Goal: Task Accomplishment & Management: Use online tool/utility

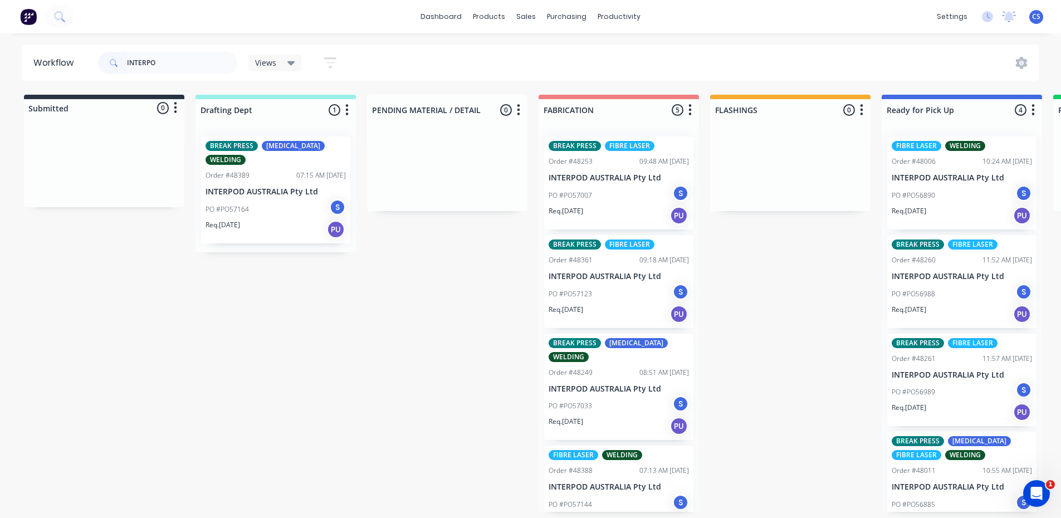
drag, startPoint x: 160, startPoint y: 63, endPoint x: 64, endPoint y: 50, distance: 97.3
click at [64, 50] on header "Workflow INTERPO Views Save new view None (Default) edit [PERSON_NAME] edit [PE…" at bounding box center [530, 63] width 1017 height 36
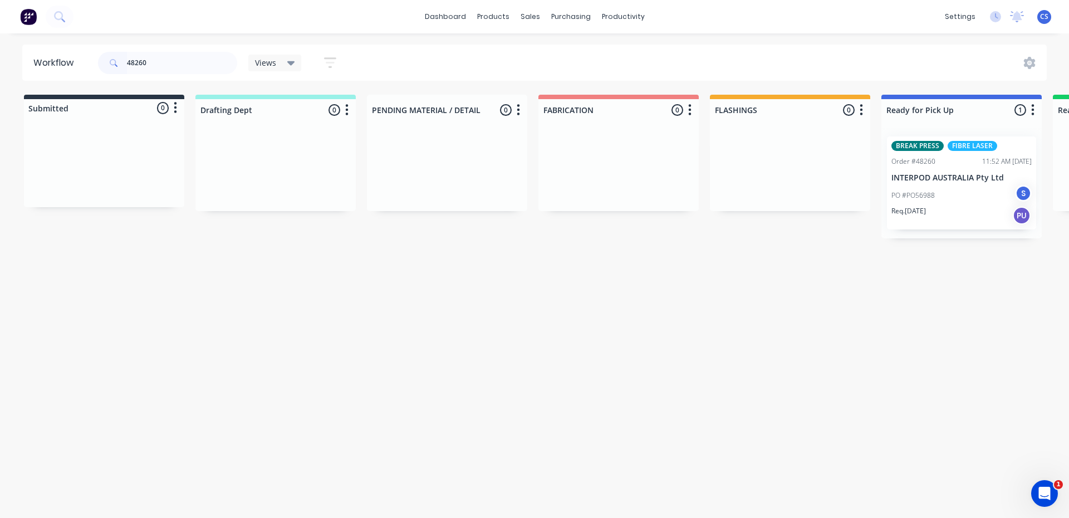
type input "48260"
click at [952, 207] on div "Req. [DATE] PU" at bounding box center [962, 215] width 140 height 19
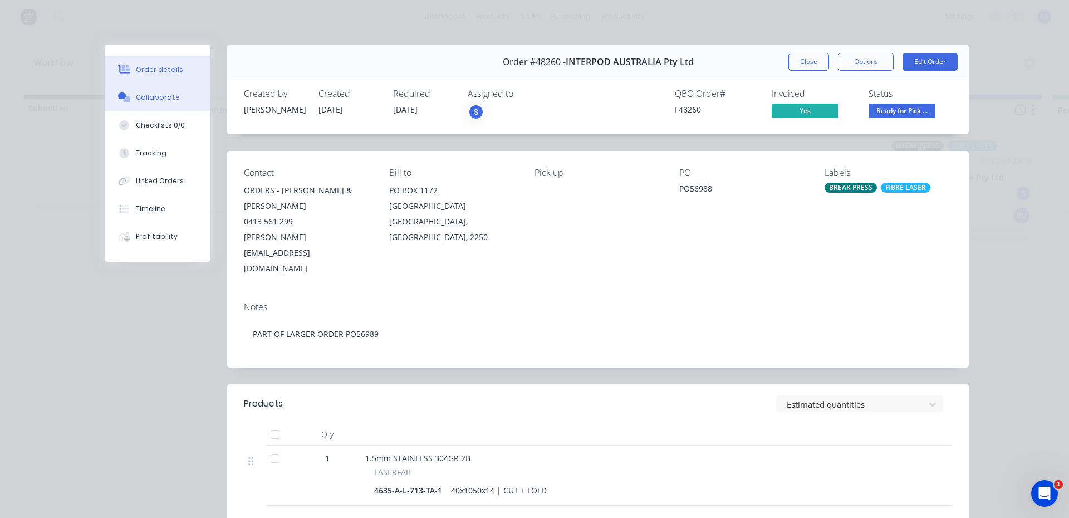
click at [125, 104] on button "Collaborate" at bounding box center [158, 98] width 106 height 28
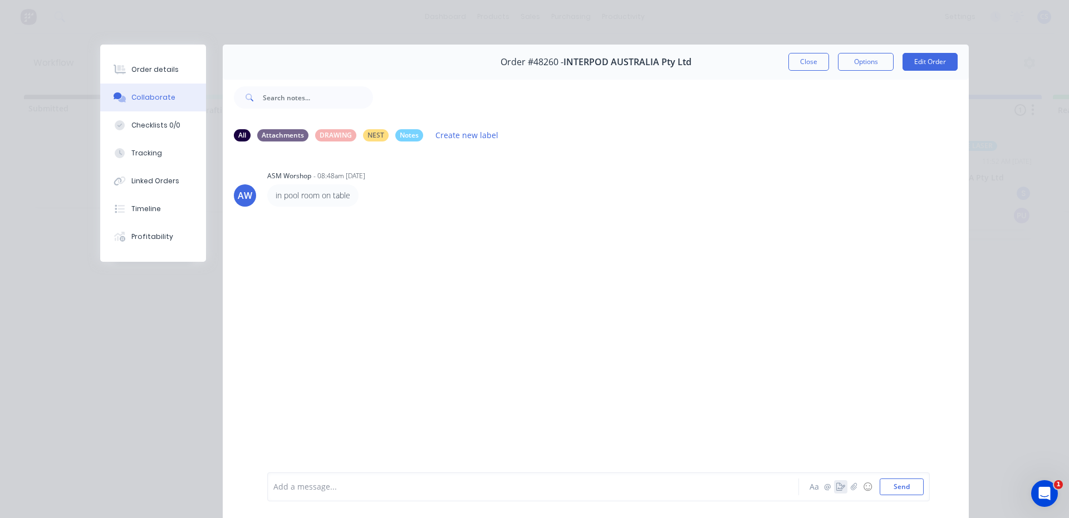
click at [836, 487] on icon "button" at bounding box center [840, 487] width 9 height 8
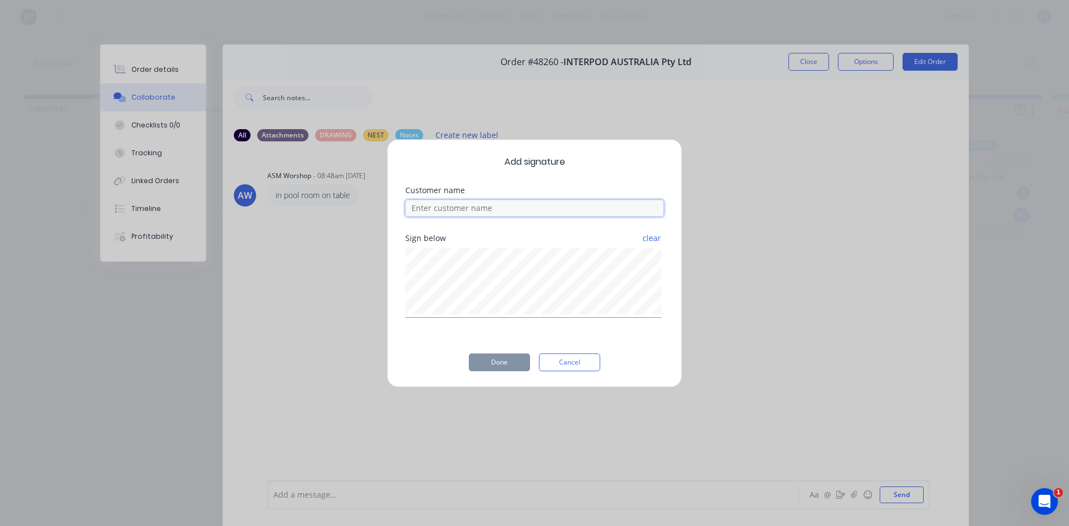
click at [438, 210] on input at bounding box center [534, 208] width 258 height 17
type input "[PERSON_NAME]"
click at [568, 366] on button "Cancel" at bounding box center [569, 363] width 61 height 18
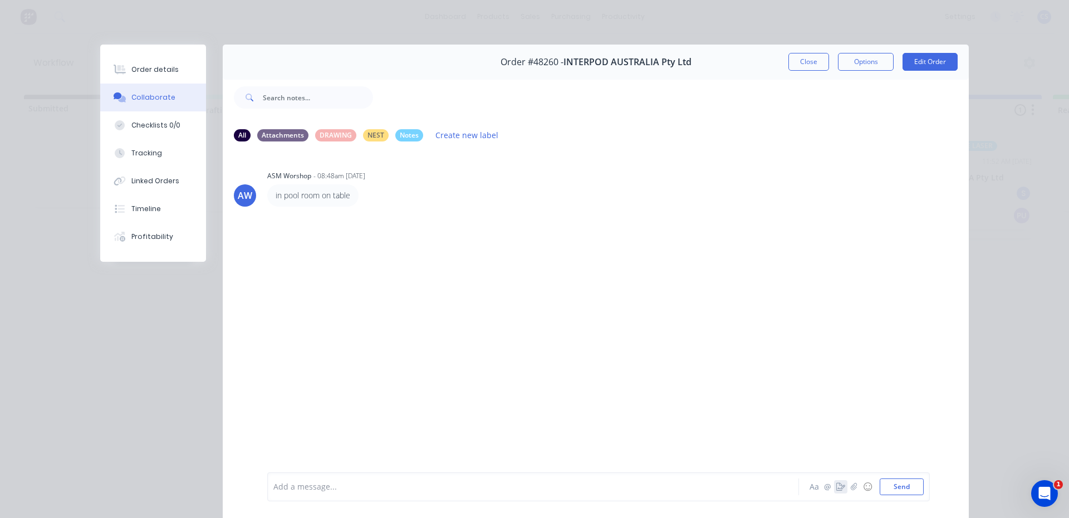
click at [837, 489] on icon "button" at bounding box center [840, 487] width 9 height 8
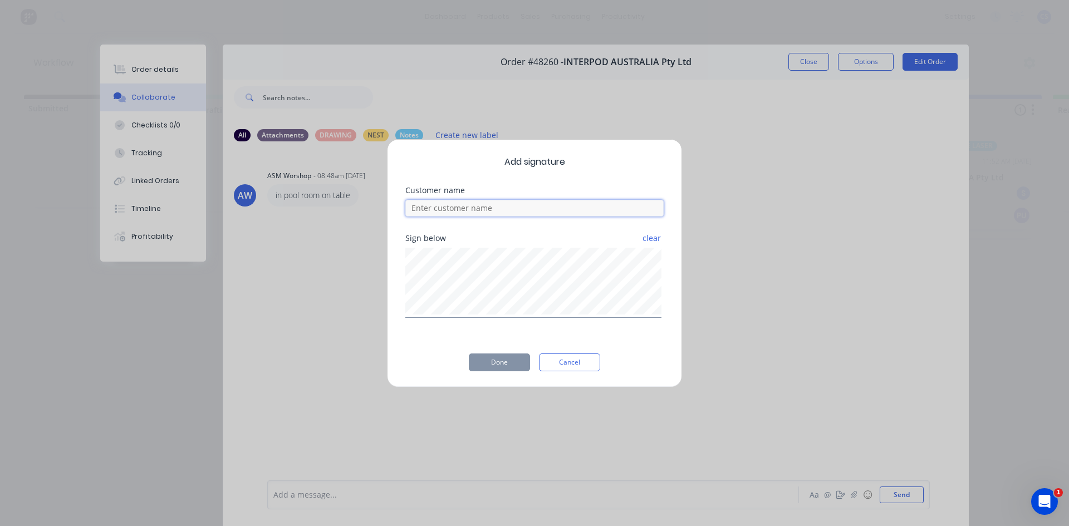
click at [487, 208] on input at bounding box center [534, 208] width 258 height 17
type input "[PERSON_NAME]"
click at [504, 361] on button "Done" at bounding box center [499, 363] width 61 height 18
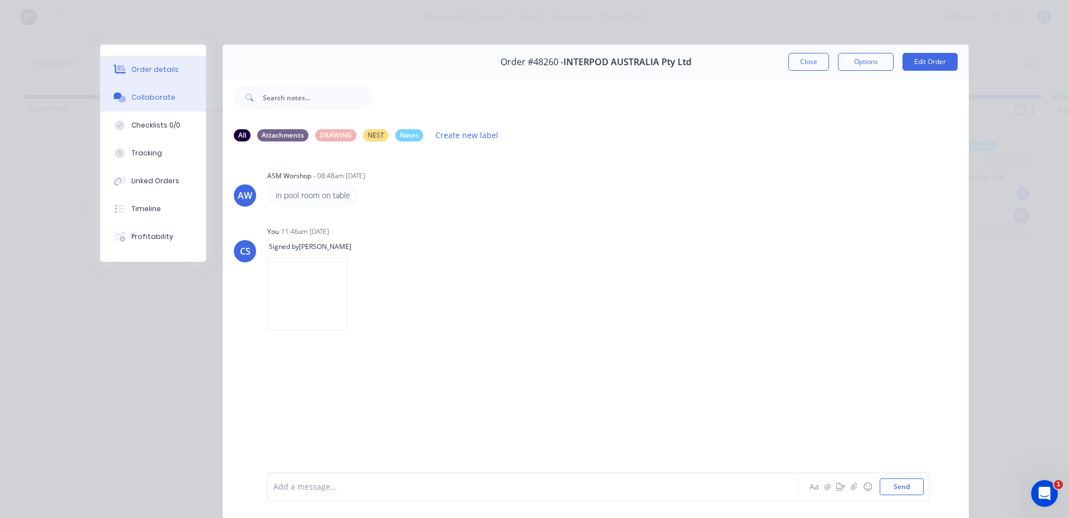
click at [150, 60] on button "Order details" at bounding box center [153, 70] width 106 height 28
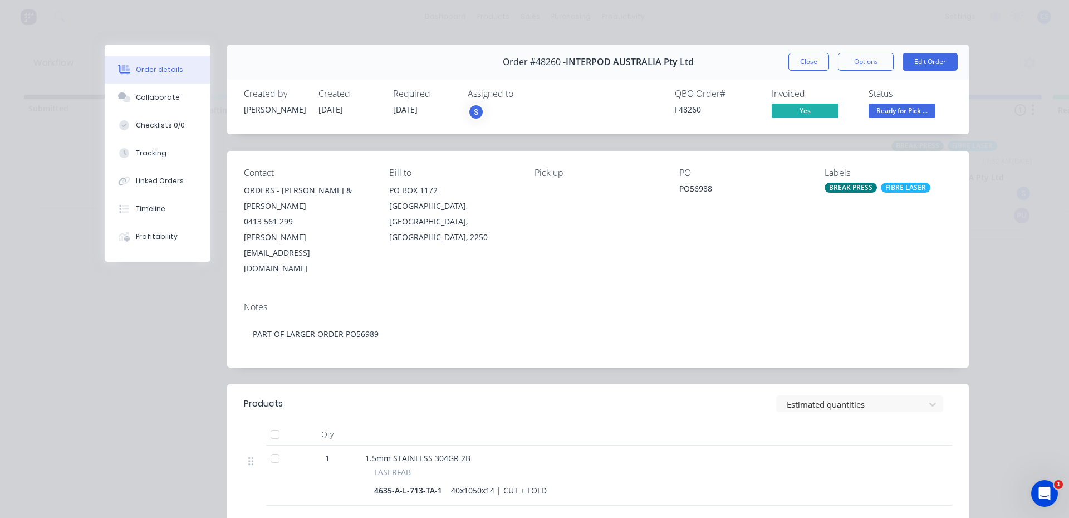
click at [884, 107] on span "Ready for Pick ..." at bounding box center [902, 111] width 67 height 14
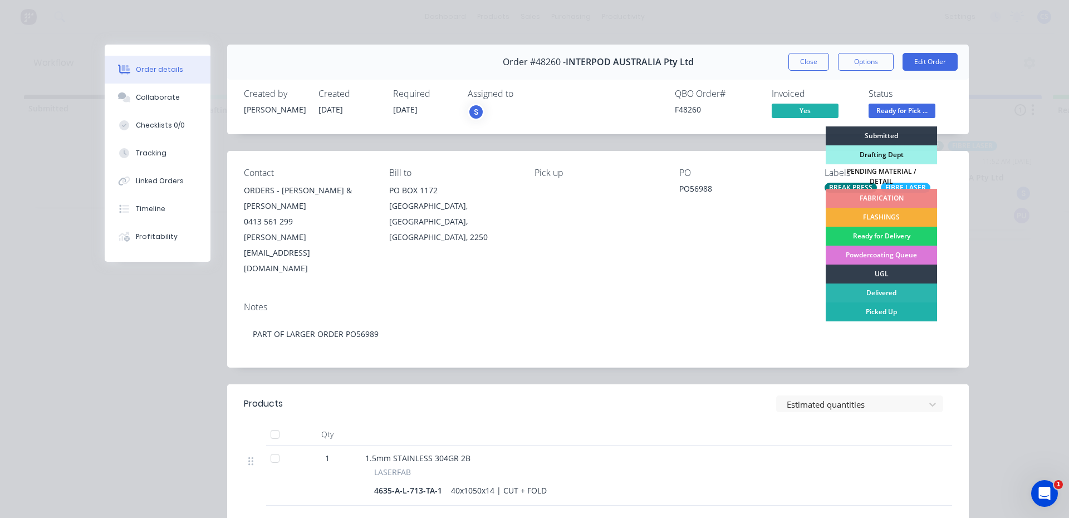
click at [858, 306] on div "Picked Up" at bounding box center [881, 311] width 111 height 19
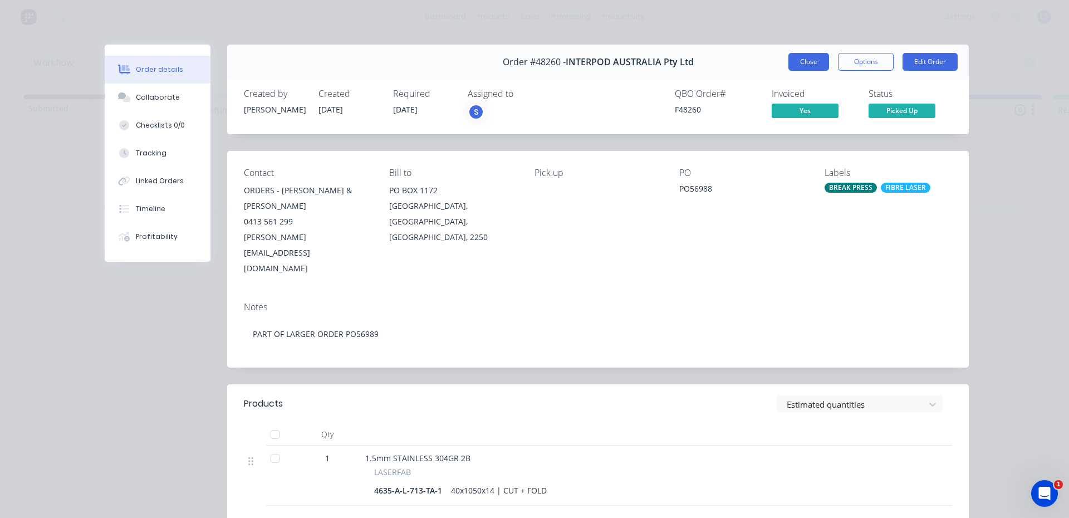
click at [798, 60] on button "Close" at bounding box center [808, 62] width 41 height 18
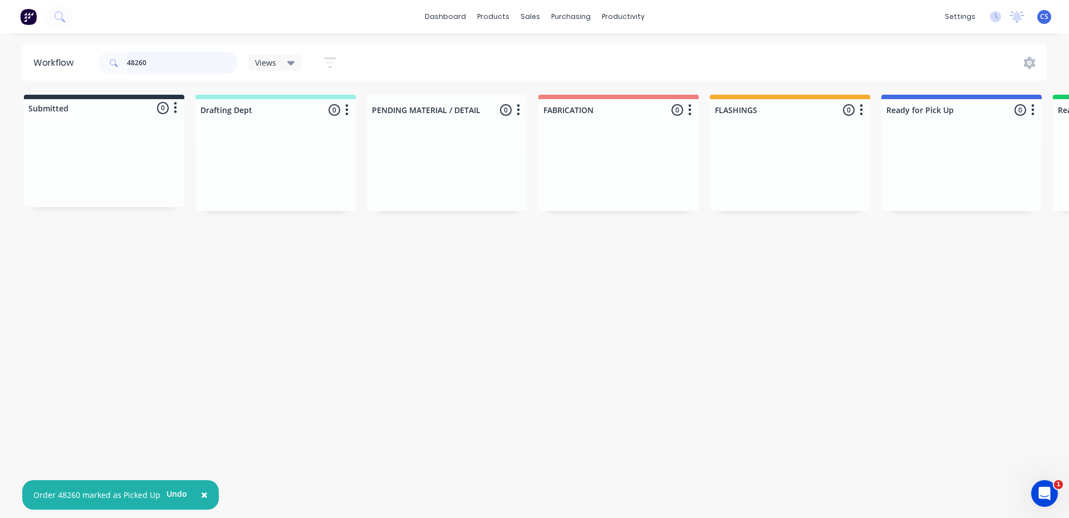
drag, startPoint x: 188, startPoint y: 63, endPoint x: 95, endPoint y: 70, distance: 92.7
click at [95, 70] on header "Workflow 48260 Views Save new view None (Default) edit [PERSON_NAME] edit [PERS…" at bounding box center [534, 63] width 1025 height 36
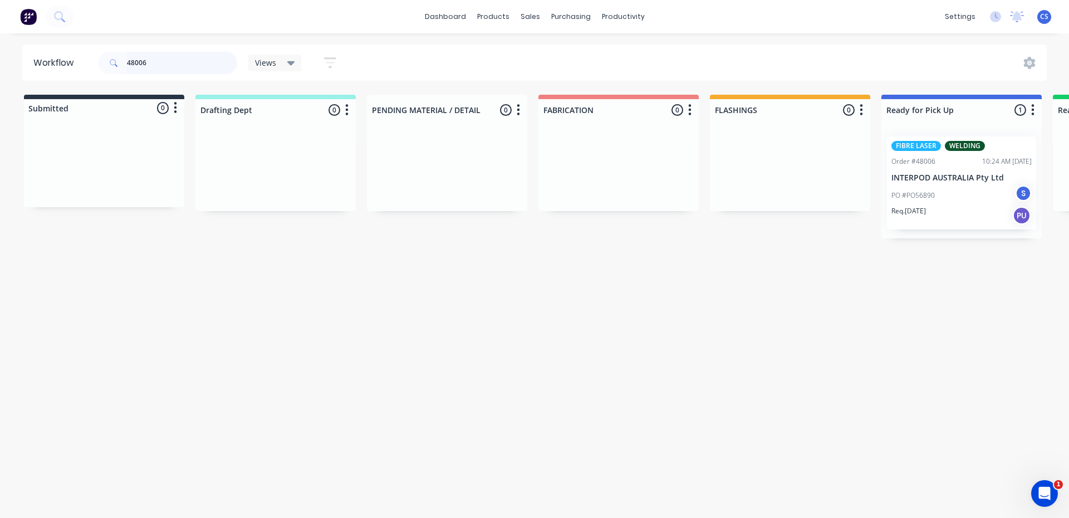
type input "48006"
click at [930, 194] on p "PO #PO56890" at bounding box center [913, 195] width 43 height 10
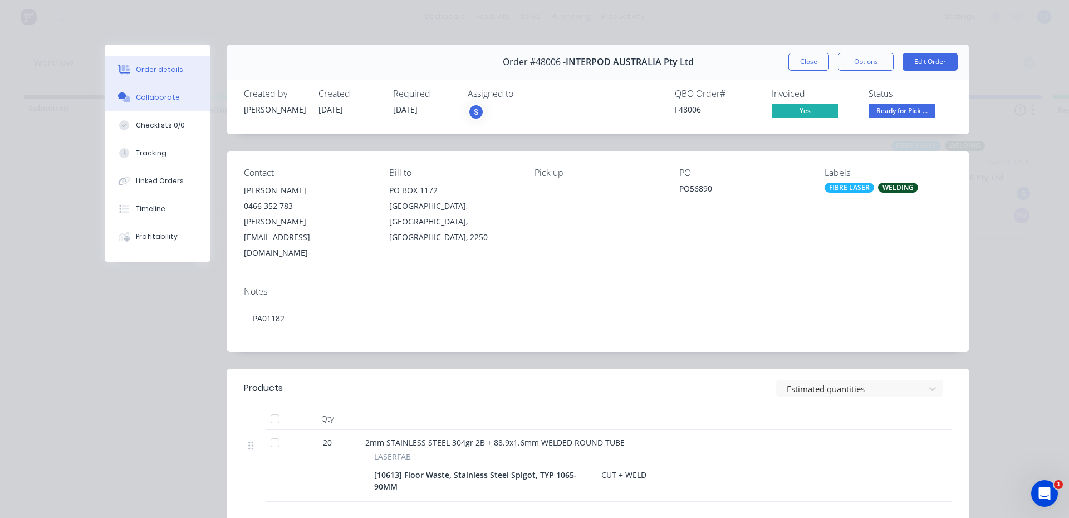
click at [167, 102] on button "Collaborate" at bounding box center [158, 98] width 106 height 28
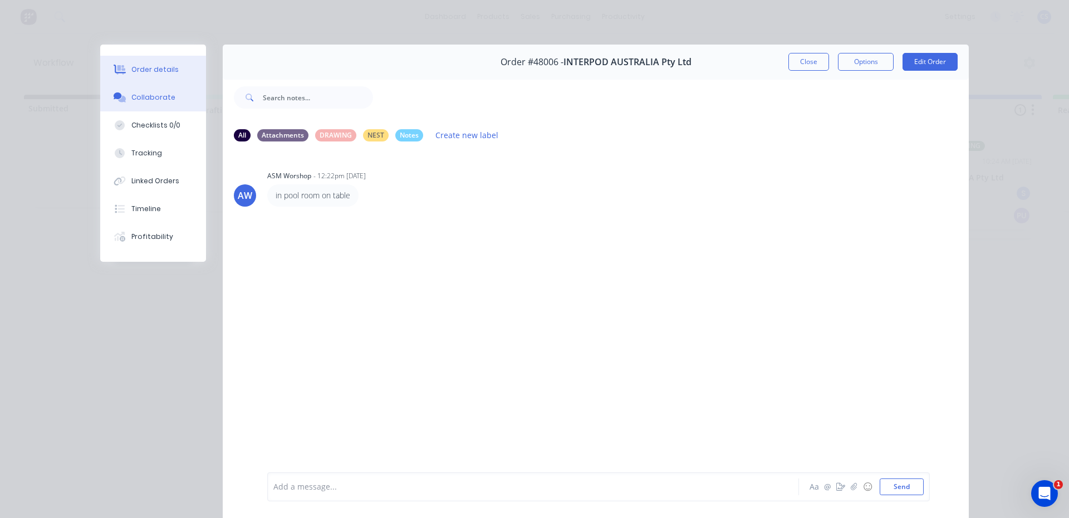
click at [169, 66] on div "Order details" at bounding box center [154, 70] width 47 height 10
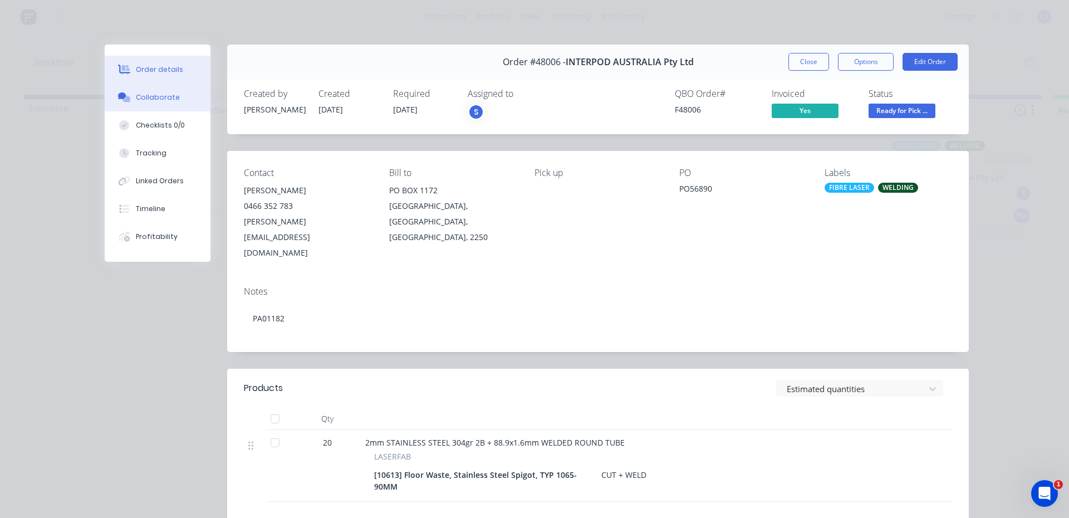
click at [165, 99] on div "Collaborate" at bounding box center [158, 97] width 44 height 10
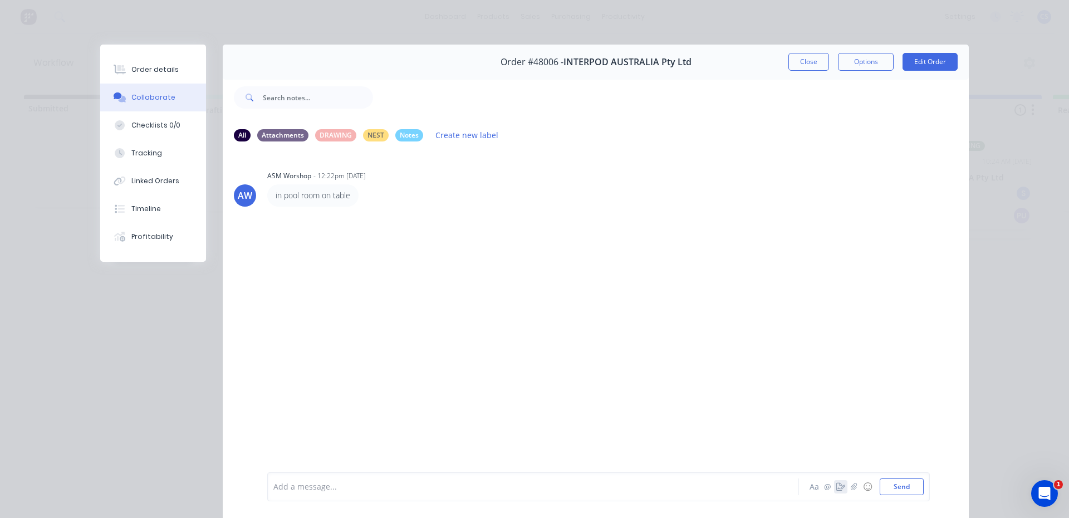
click at [837, 486] on icon "button" at bounding box center [840, 487] width 9 height 8
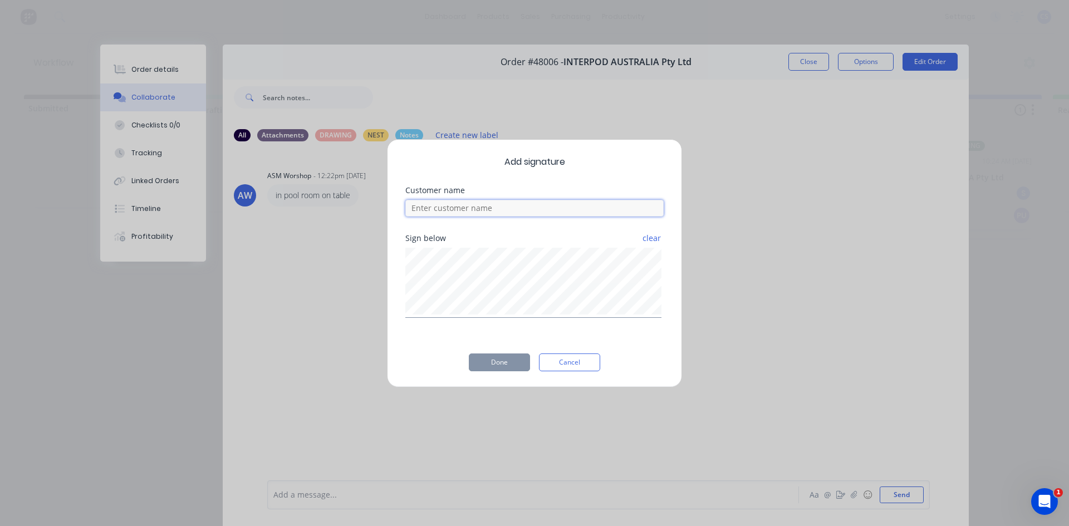
click at [527, 202] on input at bounding box center [534, 208] width 258 height 17
type input "[PERSON_NAME]"
click at [496, 363] on button "Done" at bounding box center [499, 363] width 61 height 18
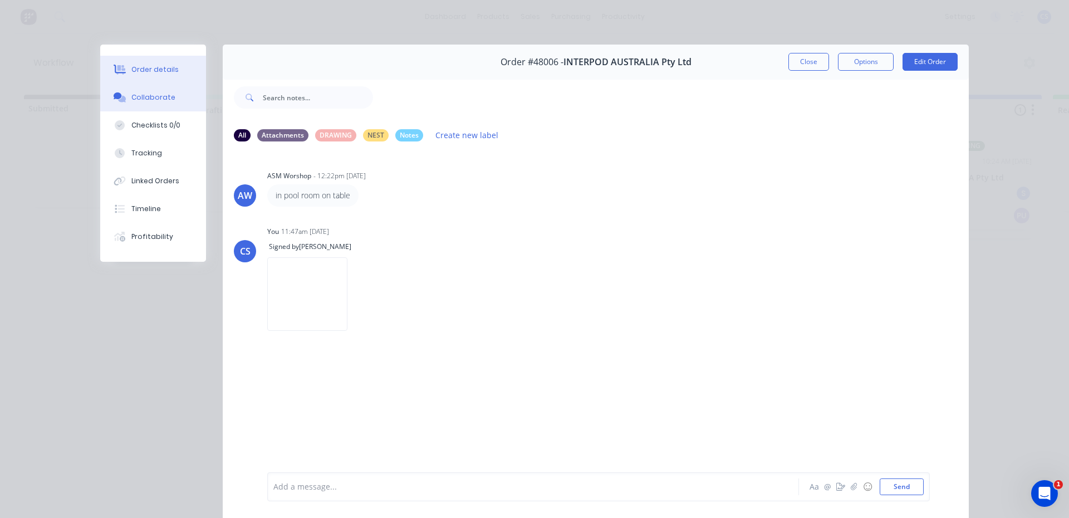
click at [160, 66] on button "Order details" at bounding box center [153, 70] width 106 height 28
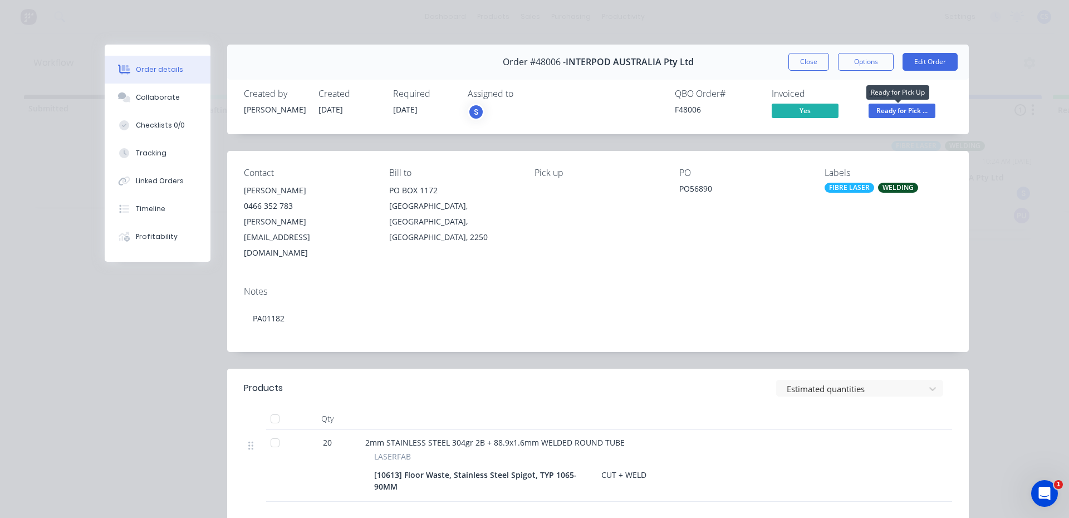
click at [913, 104] on span "Ready for Pick ..." at bounding box center [902, 111] width 67 height 14
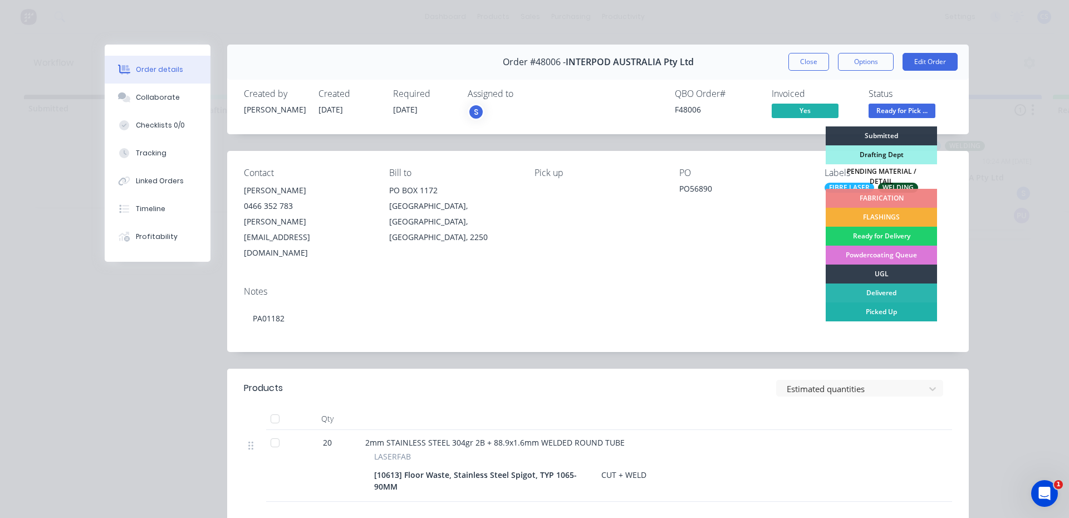
click at [900, 310] on div "Picked Up" at bounding box center [881, 311] width 111 height 19
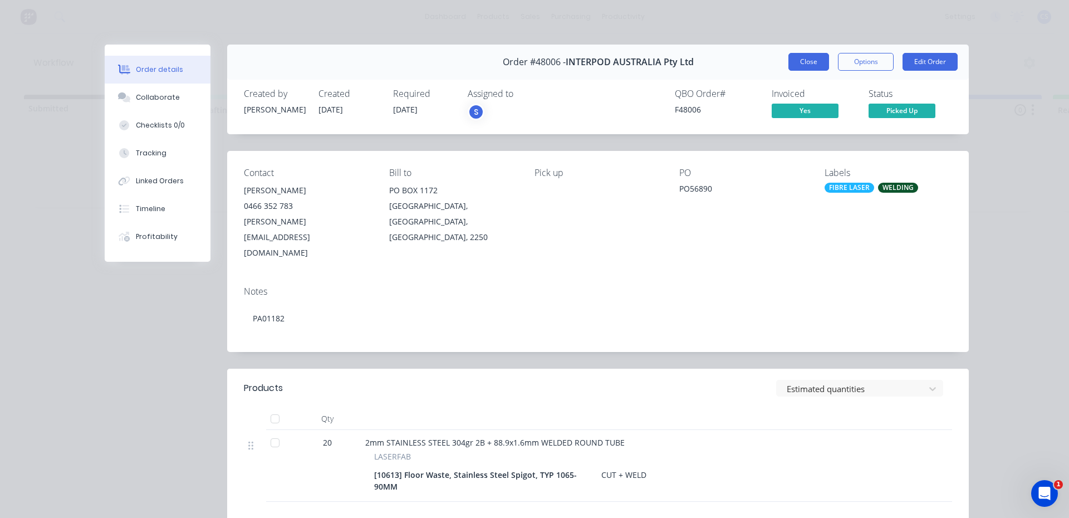
click at [797, 59] on button "Close" at bounding box center [808, 62] width 41 height 18
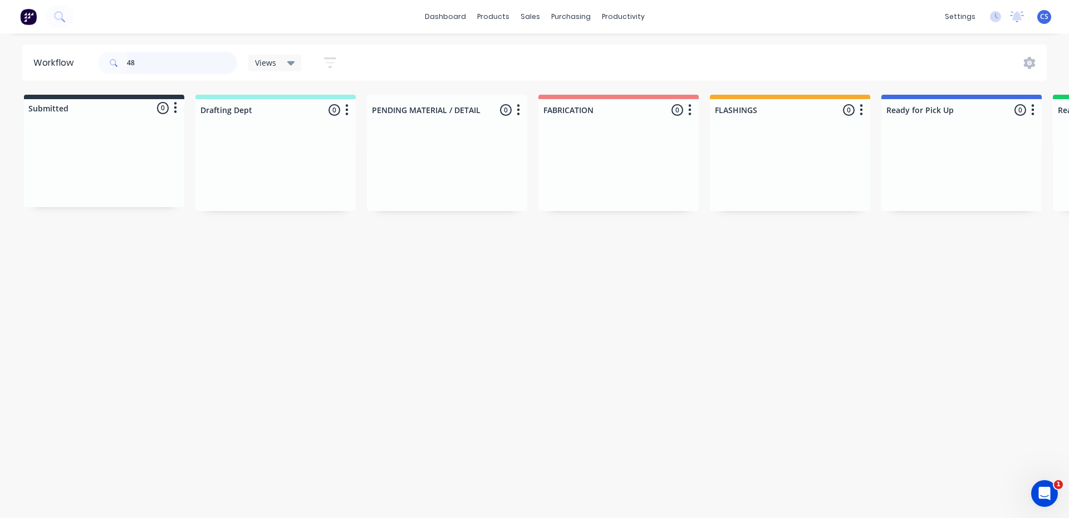
type input "4"
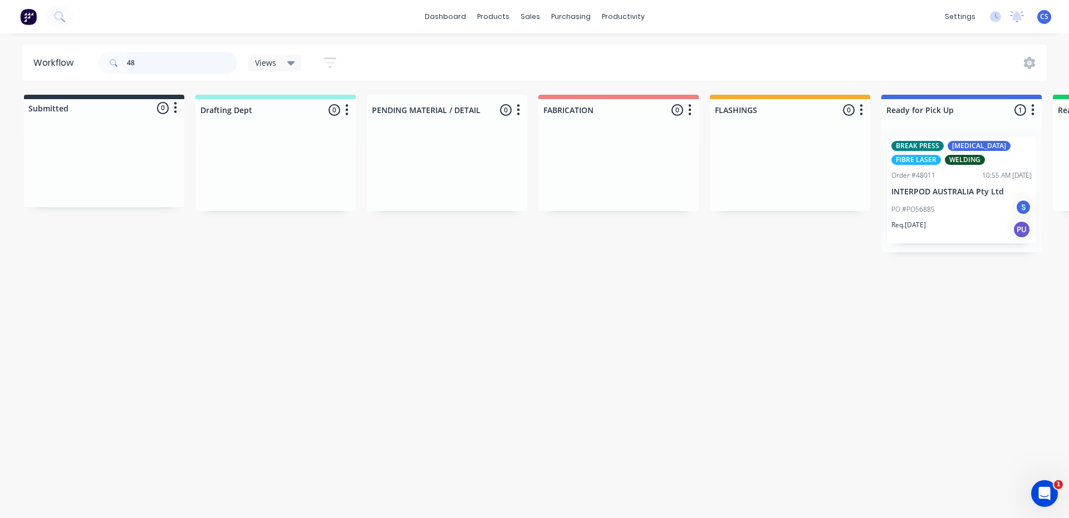
type input "4"
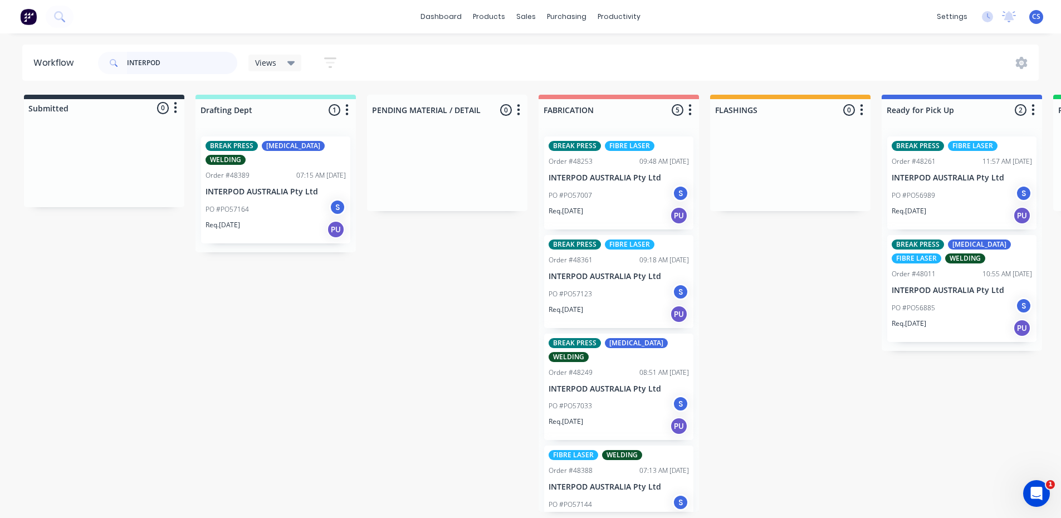
type input "INTERPOD"
click at [933, 322] on div "Req. [DATE] PU" at bounding box center [962, 328] width 140 height 19
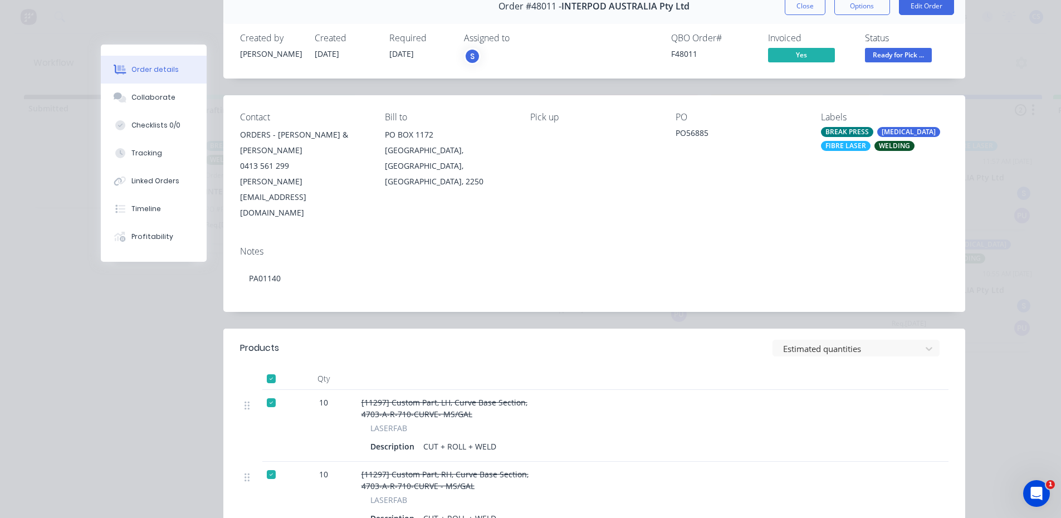
scroll to position [223, 0]
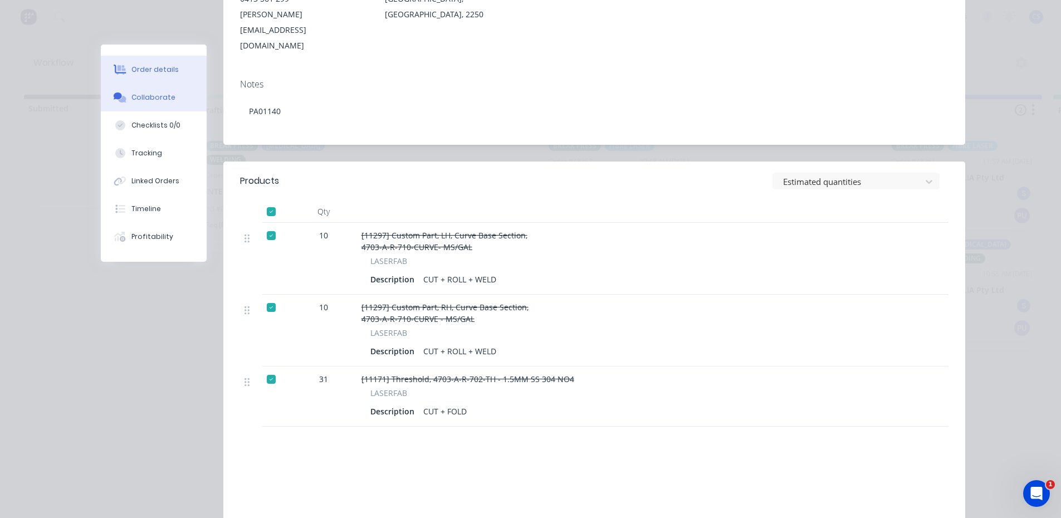
click at [159, 89] on button "Collaborate" at bounding box center [154, 98] width 106 height 28
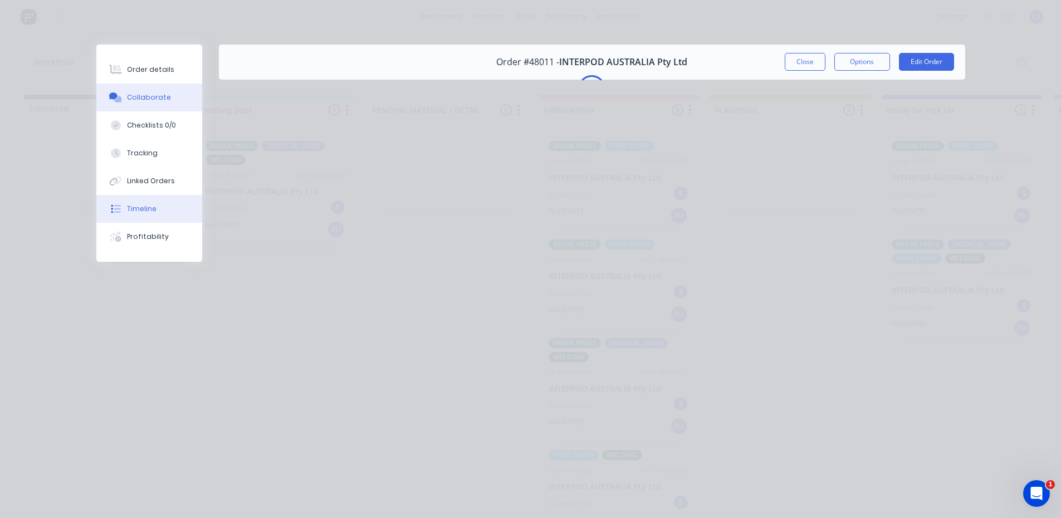
scroll to position [0, 0]
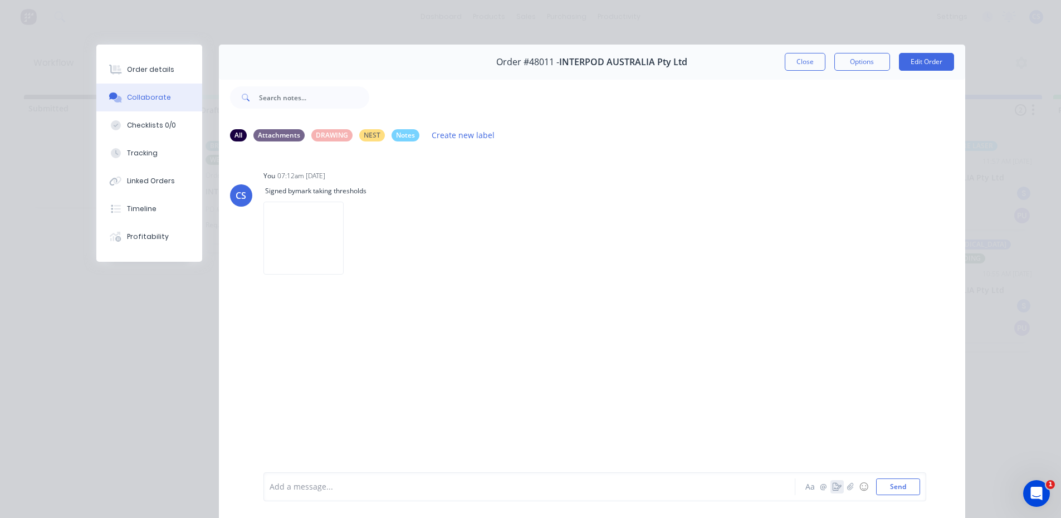
click at [832, 486] on icon "button" at bounding box center [836, 487] width 9 height 8
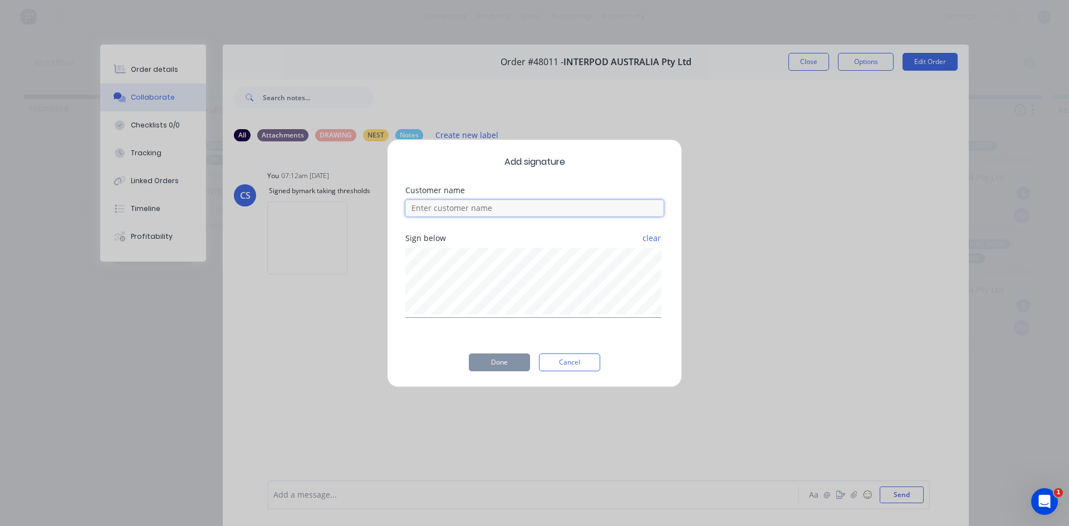
click at [450, 214] on input at bounding box center [534, 208] width 258 height 17
type input "[PERSON_NAME] TAKING REST OF ORDER"
click at [501, 361] on button "Done" at bounding box center [499, 363] width 61 height 18
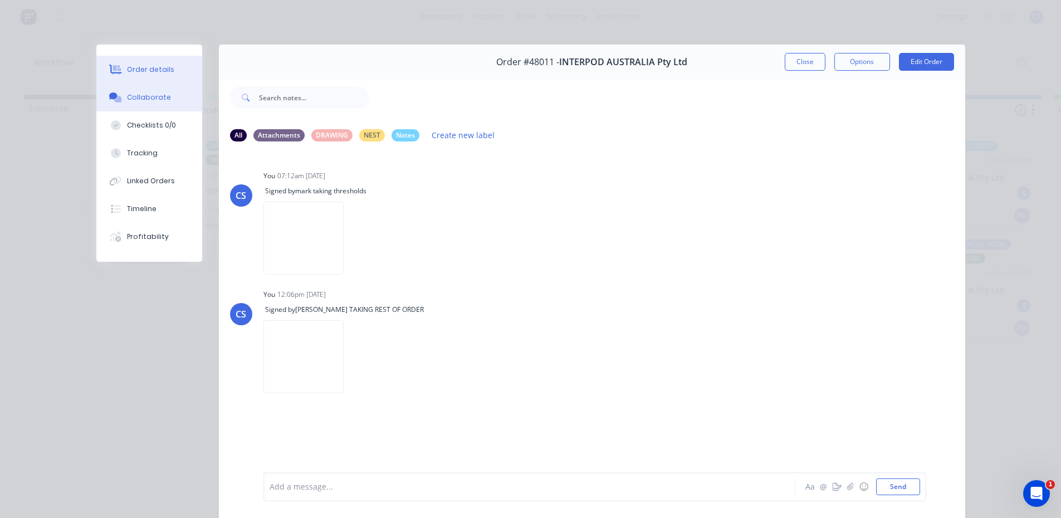
click at [144, 72] on div "Order details" at bounding box center [150, 70] width 47 height 10
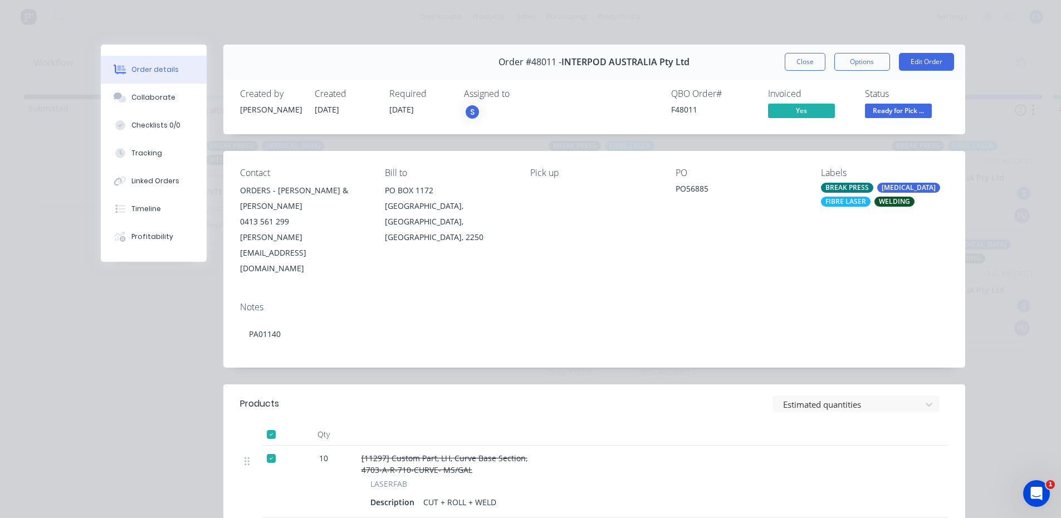
click at [901, 109] on span "Ready for Pick ..." at bounding box center [898, 111] width 67 height 14
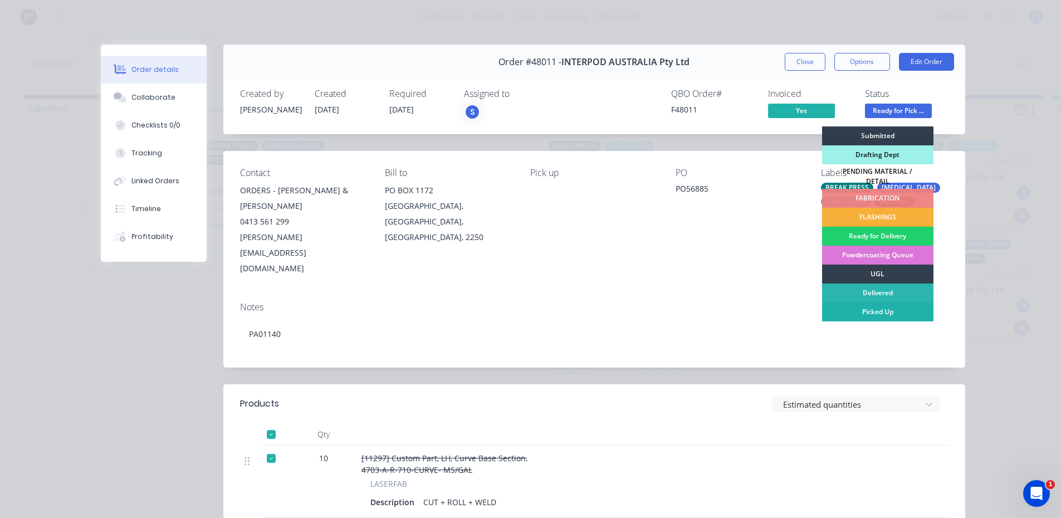
click at [858, 308] on div "Picked Up" at bounding box center [877, 311] width 111 height 19
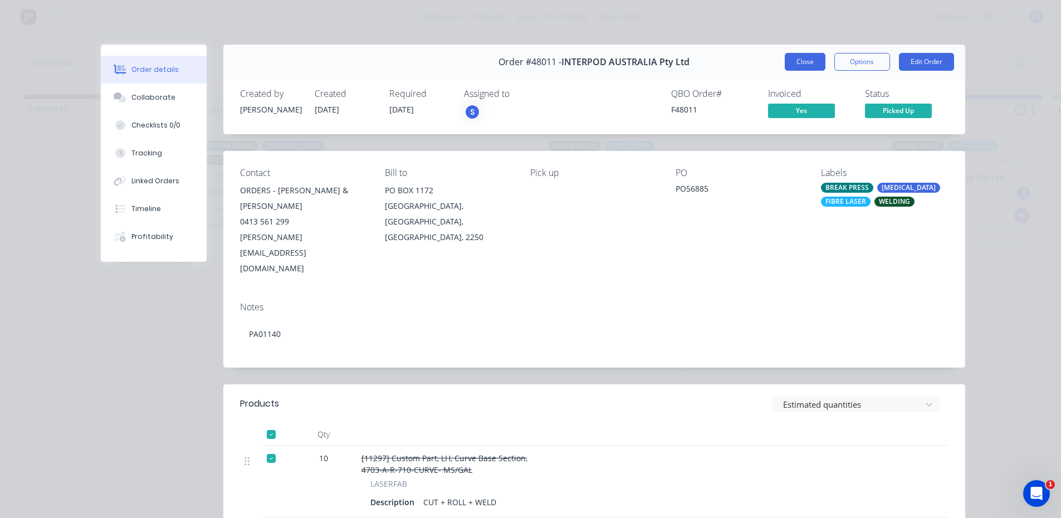
click at [790, 60] on button "Close" at bounding box center [805, 62] width 41 height 18
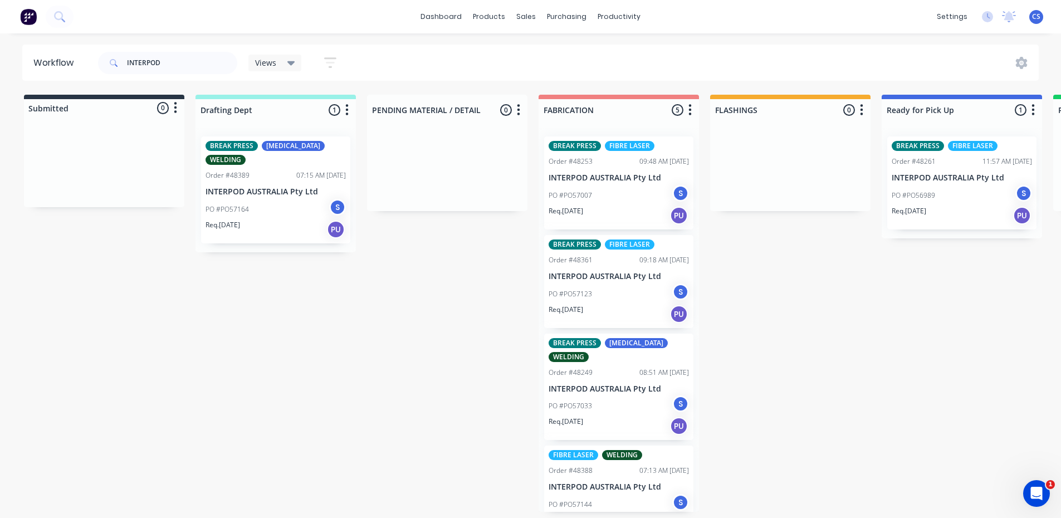
click at [913, 186] on div "PO #PO56989 S" at bounding box center [962, 195] width 140 height 21
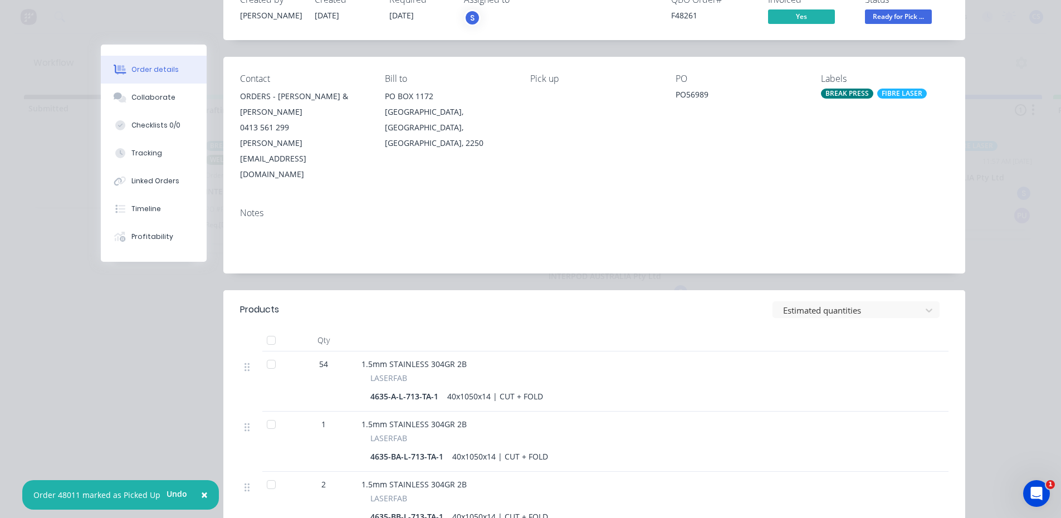
scroll to position [223, 0]
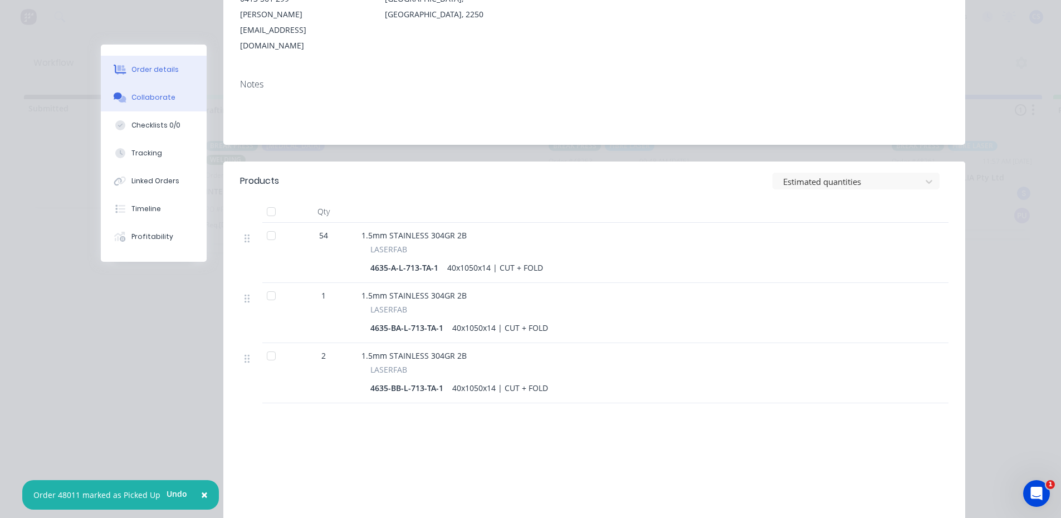
click at [151, 101] on div "Collaborate" at bounding box center [153, 97] width 44 height 10
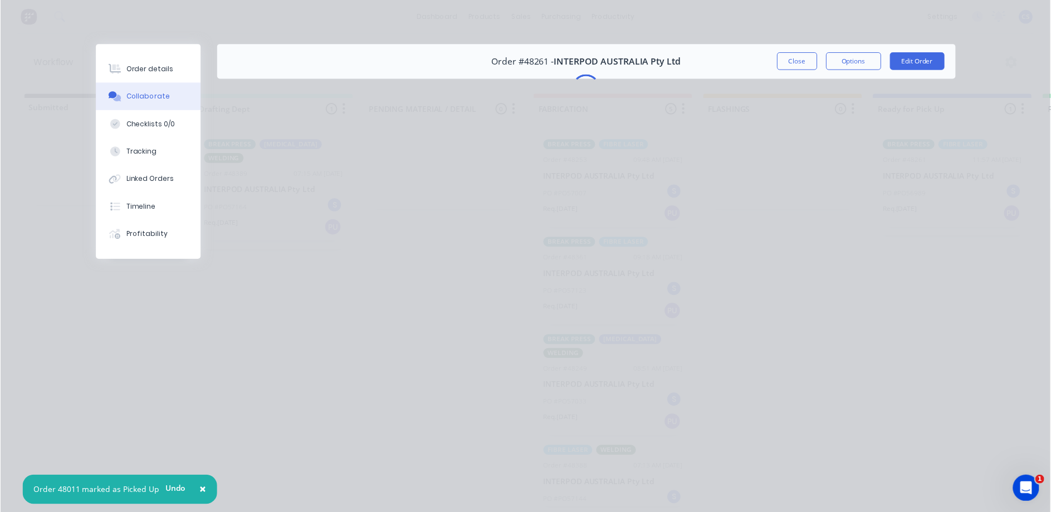
scroll to position [0, 0]
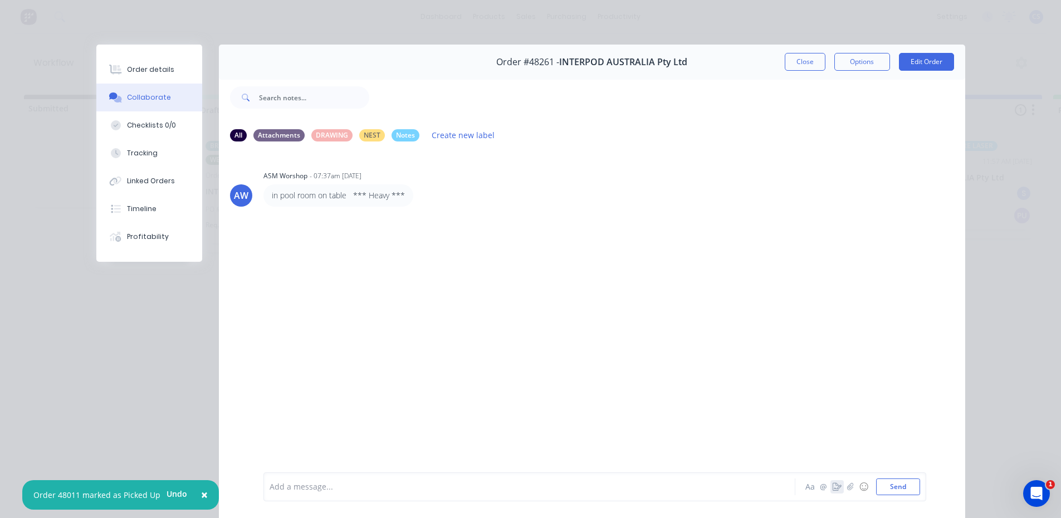
click at [834, 488] on icon "button" at bounding box center [836, 487] width 9 height 8
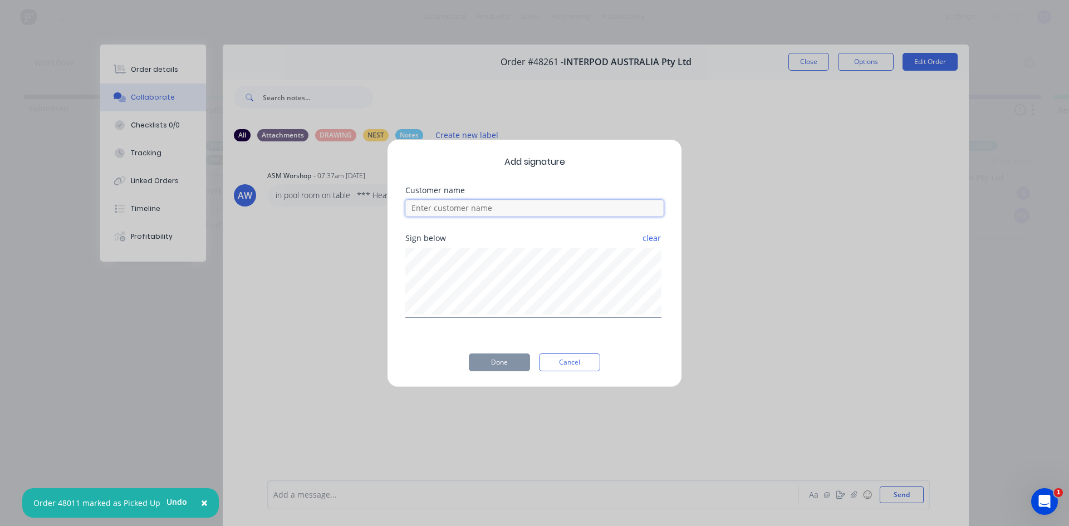
click at [417, 214] on input at bounding box center [534, 208] width 258 height 17
type input "[PERSON_NAME]"
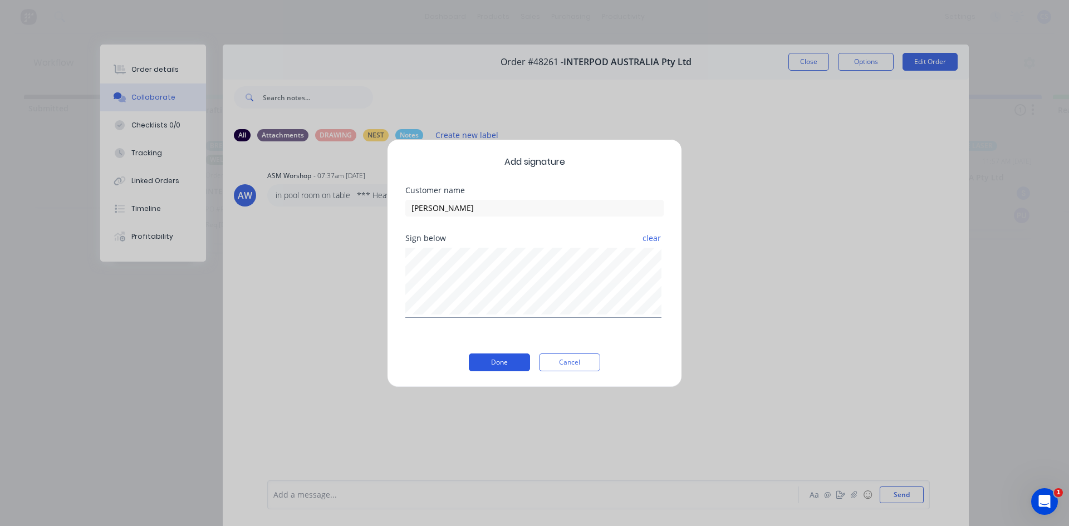
click at [505, 369] on button "Done" at bounding box center [499, 363] width 61 height 18
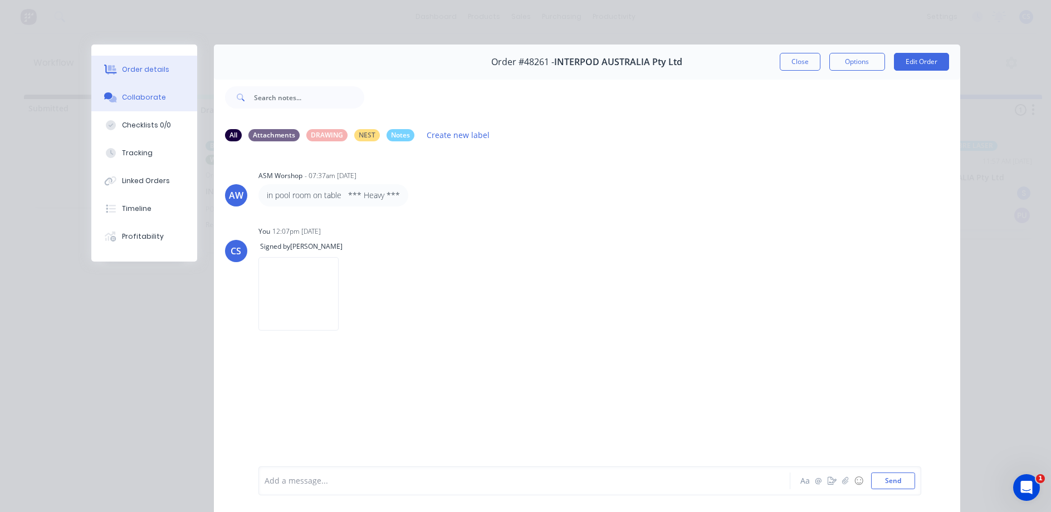
click at [150, 65] on div "Order details" at bounding box center [145, 70] width 47 height 10
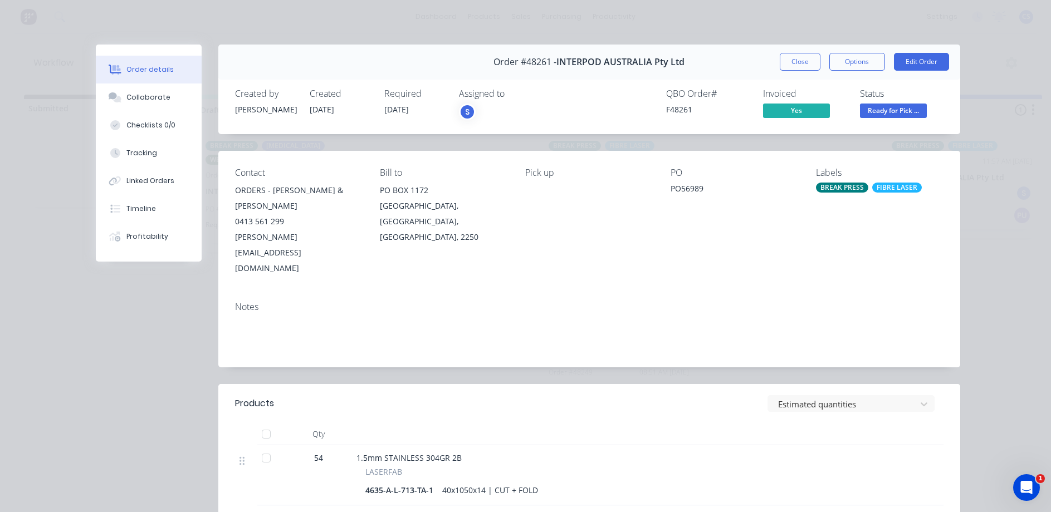
click at [894, 112] on span "Ready for Pick ..." at bounding box center [893, 111] width 67 height 14
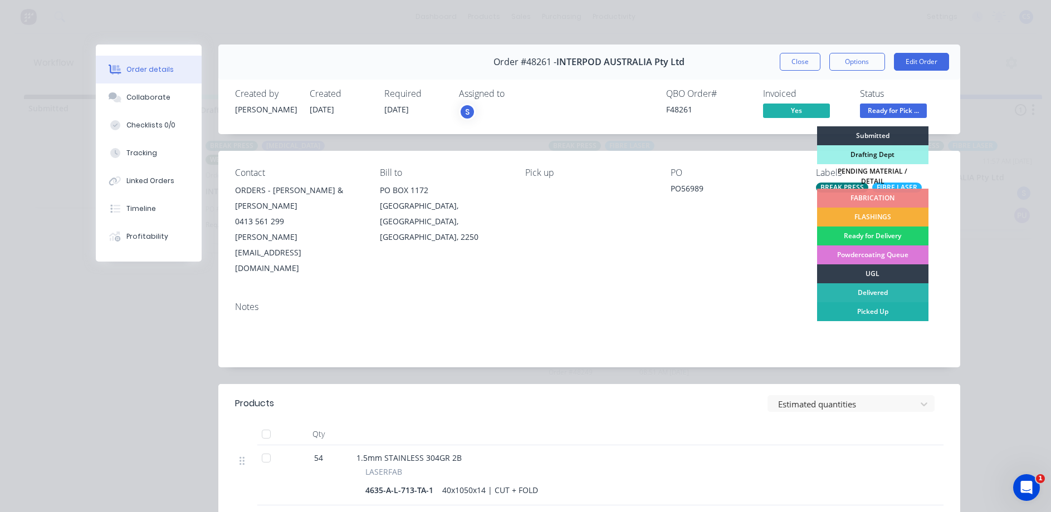
click at [883, 314] on div "Picked Up" at bounding box center [872, 311] width 111 height 19
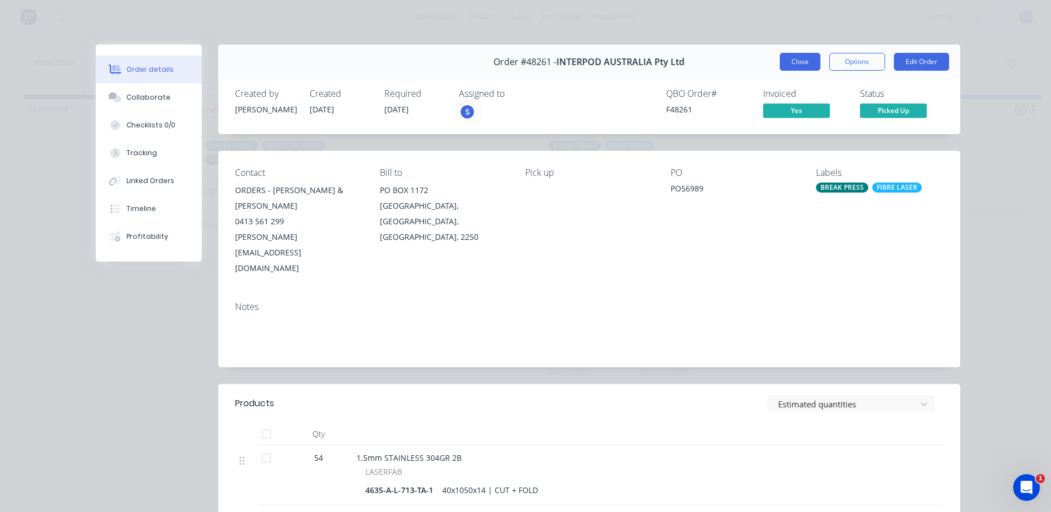
click at [782, 59] on button "Close" at bounding box center [800, 62] width 41 height 18
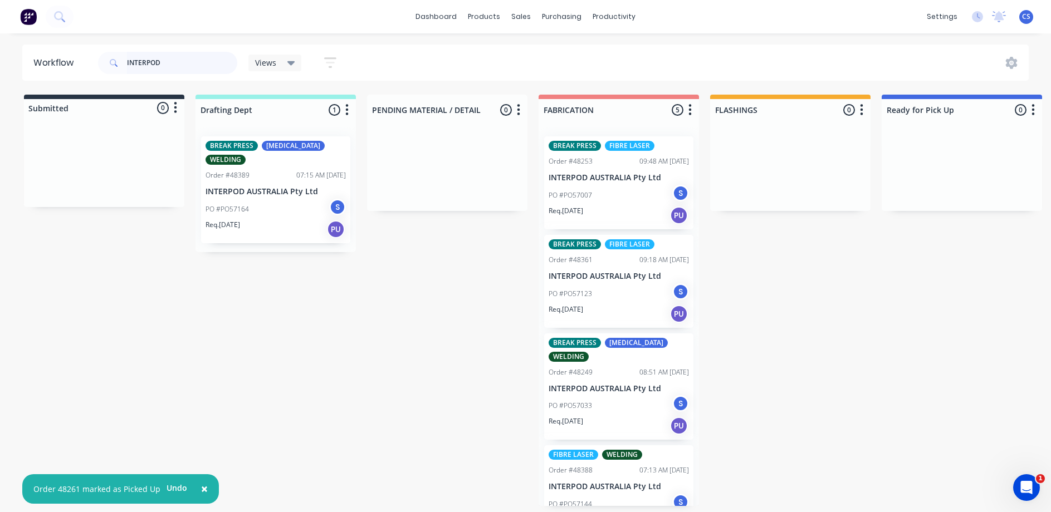
drag, startPoint x: 175, startPoint y: 57, endPoint x: 116, endPoint y: 53, distance: 58.6
click at [116, 53] on div "INTERPOD" at bounding box center [167, 63] width 139 height 22
type input "\"
